Goal: Information Seeking & Learning: Learn about a topic

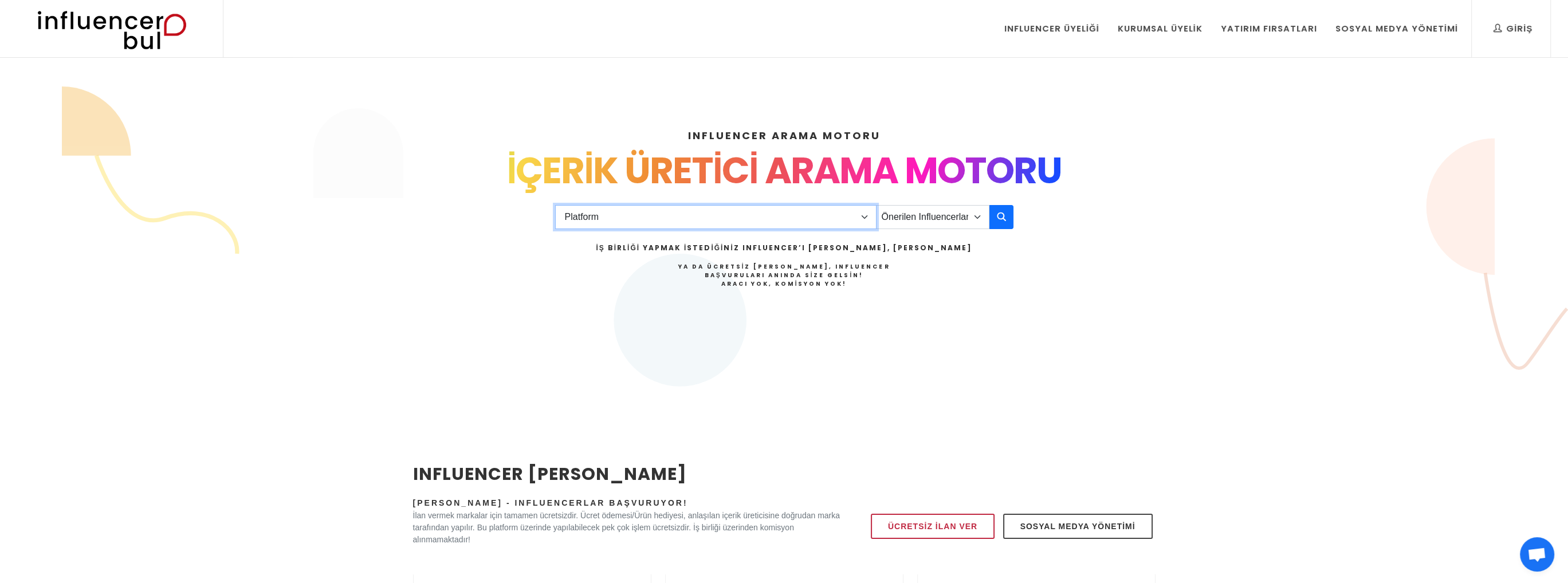
drag, startPoint x: 714, startPoint y: 216, endPoint x: 728, endPoint y: 220, distance: 14.6
click at [714, 216] on select "Platform Instagram Facebook Youtube Tiktok Twitter Twitch" at bounding box center [716, 217] width 321 height 24
select select "1"
click at [555, 205] on select "Platform Instagram Facebook Youtube Tiktok Twitter Twitch" at bounding box center [716, 217] width 321 height 24
click at [961, 219] on select "Önerilen Influencerlar Aile & Çocuk & Ebeveyn Alışveriş & Giyim & Aksesuar Arab…" at bounding box center [932, 217] width 113 height 24
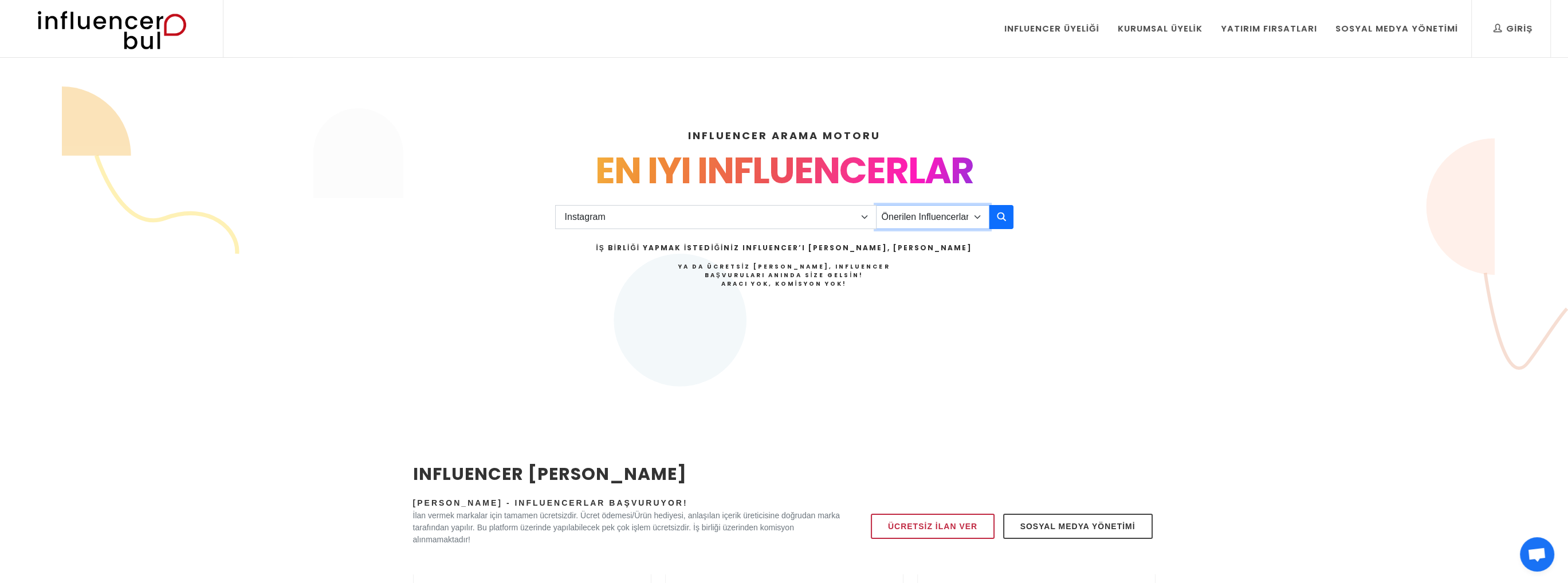
select select "4"
click at [876, 205] on select "Önerilen Influencerlar Aile & Çocuk & Ebeveyn Alışveriş & Giyim & Aksesuar Arab…" at bounding box center [932, 217] width 113 height 24
click at [1004, 221] on icon "button" at bounding box center [1001, 216] width 9 height 14
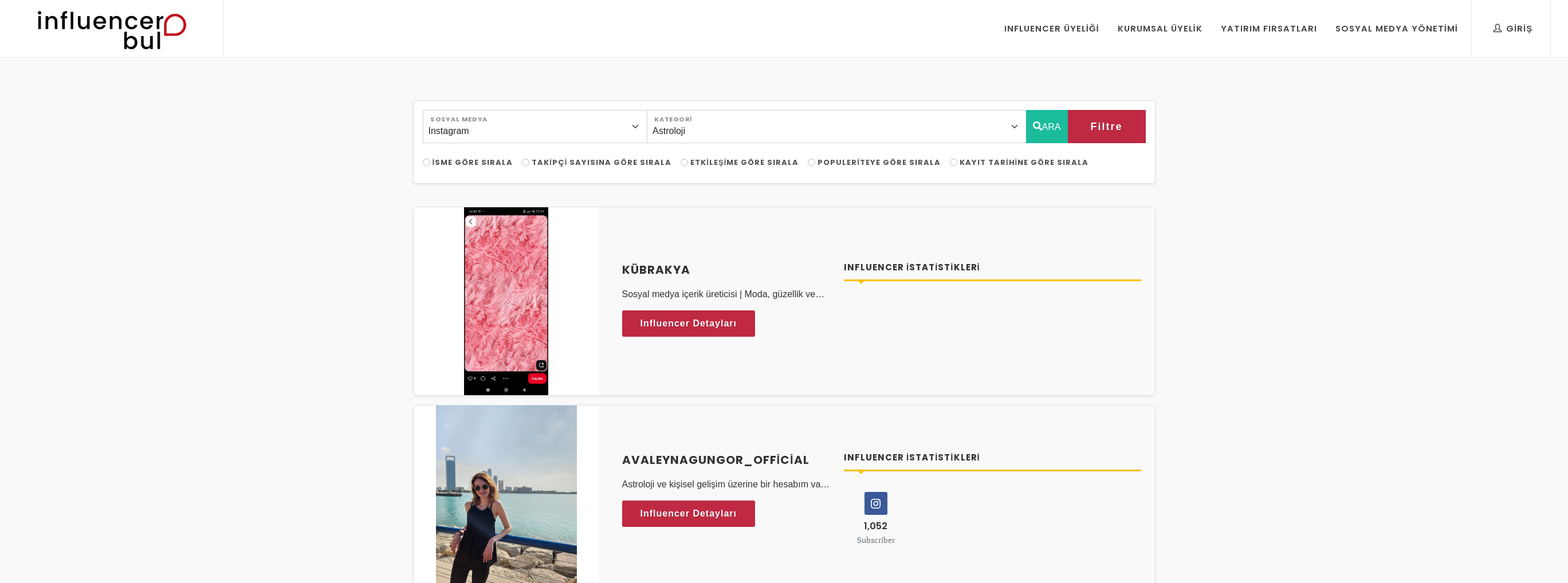
select select "4"
click at [717, 324] on span "Influencer Detayları" at bounding box center [678, 323] width 97 height 17
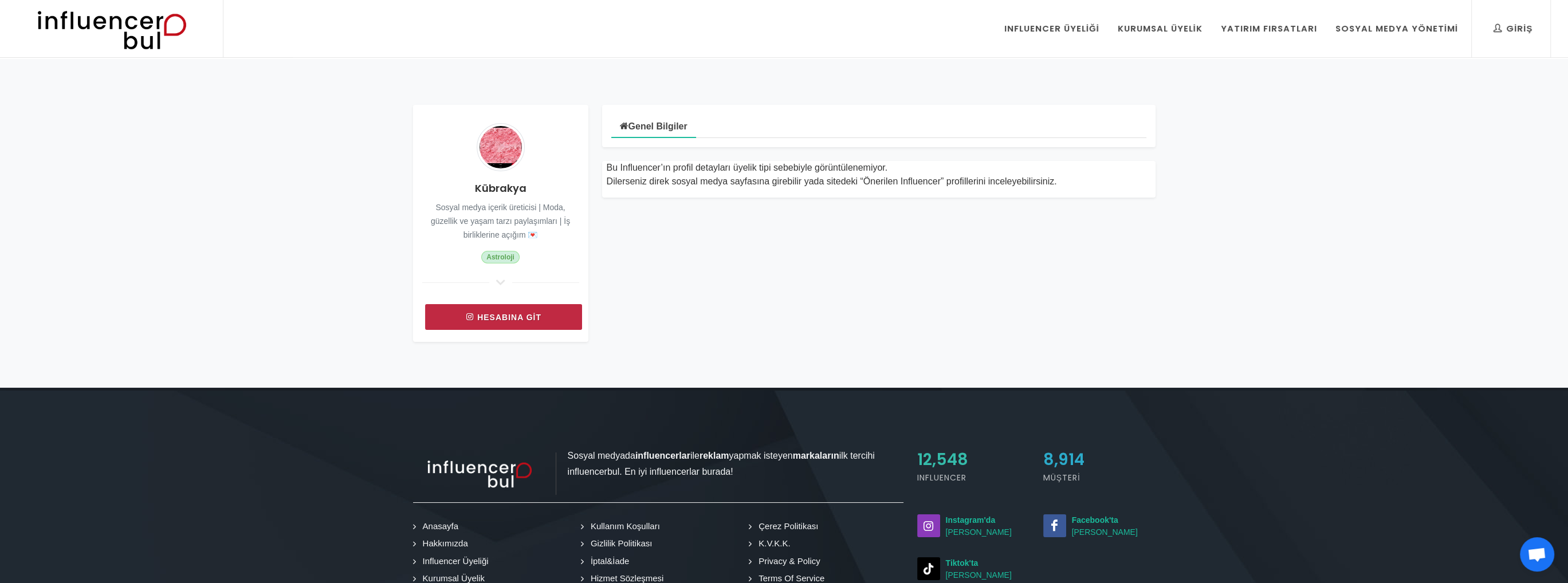
click at [541, 316] on link "Hesabına git" at bounding box center [503, 317] width 157 height 26
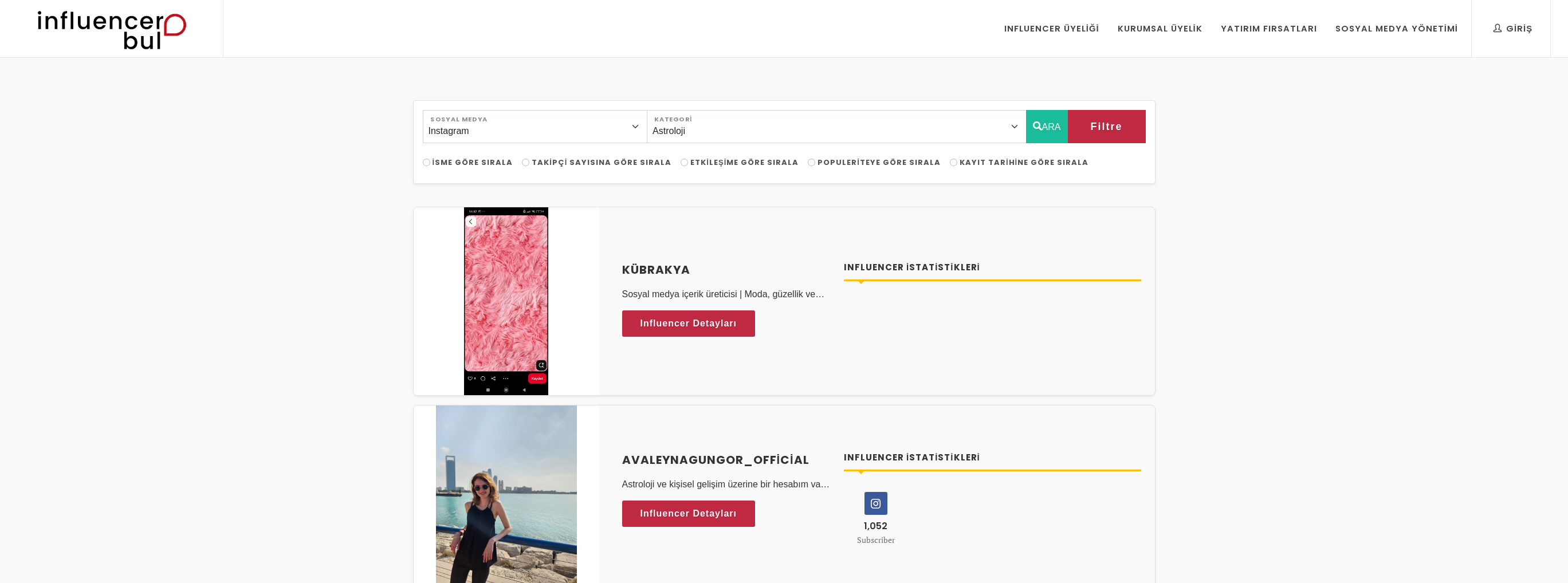
select select "4"
drag, startPoint x: 1145, startPoint y: 378, endPoint x: 1129, endPoint y: 388, distance: 18.9
drag, startPoint x: 1129, startPoint y: 388, endPoint x: 265, endPoint y: 351, distance: 864.8
